Goal: Register for event/course

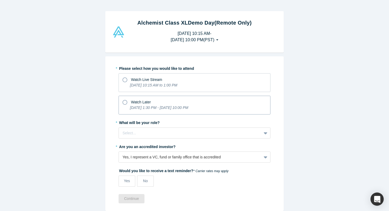
click at [160, 111] on div "[DATE] 1:30 PM - [DATE] 10:00 PM" at bounding box center [159, 108] width 58 height 7
click at [0, 0] on input "Watch Later [DATE] 1:30 PM - [DATE] 10:00 PM" at bounding box center [0, 0] width 0 height 0
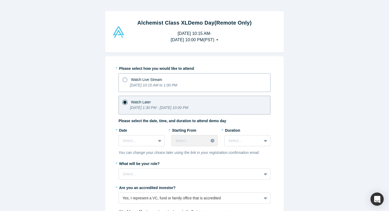
click at [173, 83] on icon "[DATE] 10:15 AM to 1:00 PM" at bounding box center [153, 85] width 47 height 4
click at [0, 0] on input "Watch Live Stream [DATE] 10:15 AM to 1:00 PM" at bounding box center [0, 0] width 0 height 0
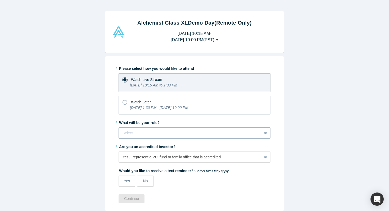
click at [179, 133] on div at bounding box center [189, 133] width 135 height 7
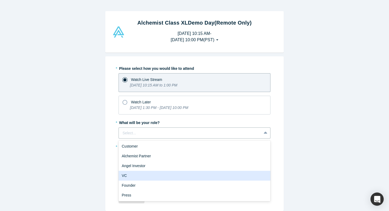
click at [173, 175] on div "VC" at bounding box center [195, 176] width 152 height 10
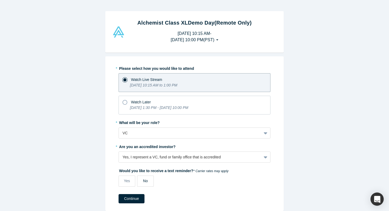
click at [150, 184] on label "No" at bounding box center [145, 181] width 17 height 11
click at [0, 0] on input "No" at bounding box center [0, 0] width 0 height 0
click at [136, 197] on button "Continue" at bounding box center [132, 198] width 26 height 9
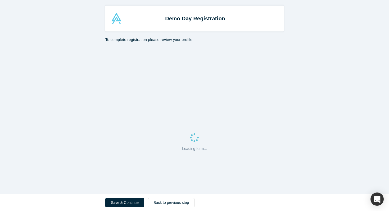
select select "US"
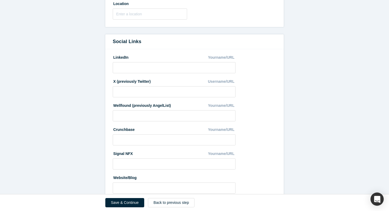
scroll to position [272, 0]
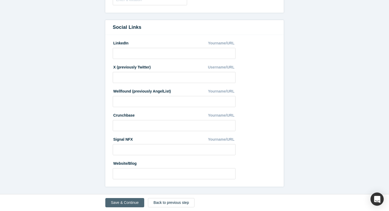
click at [121, 206] on button "Save & Continue" at bounding box center [124, 202] width 39 height 9
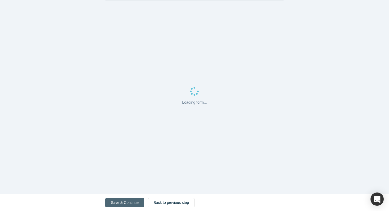
scroll to position [0, 0]
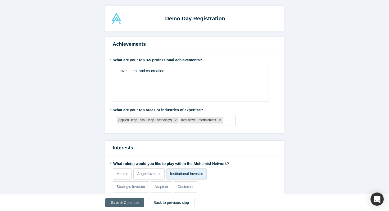
click at [121, 206] on button "Save & Continue" at bounding box center [124, 202] width 39 height 9
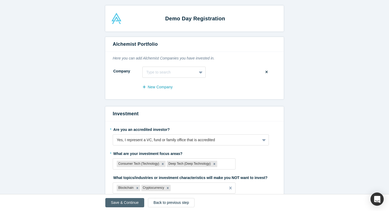
click at [121, 206] on button "Save & Continue" at bounding box center [124, 202] width 39 height 9
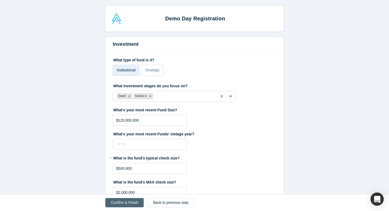
click at [121, 206] on button "Confirm & Finish" at bounding box center [124, 202] width 38 height 9
